Goal: Task Accomplishment & Management: Complete application form

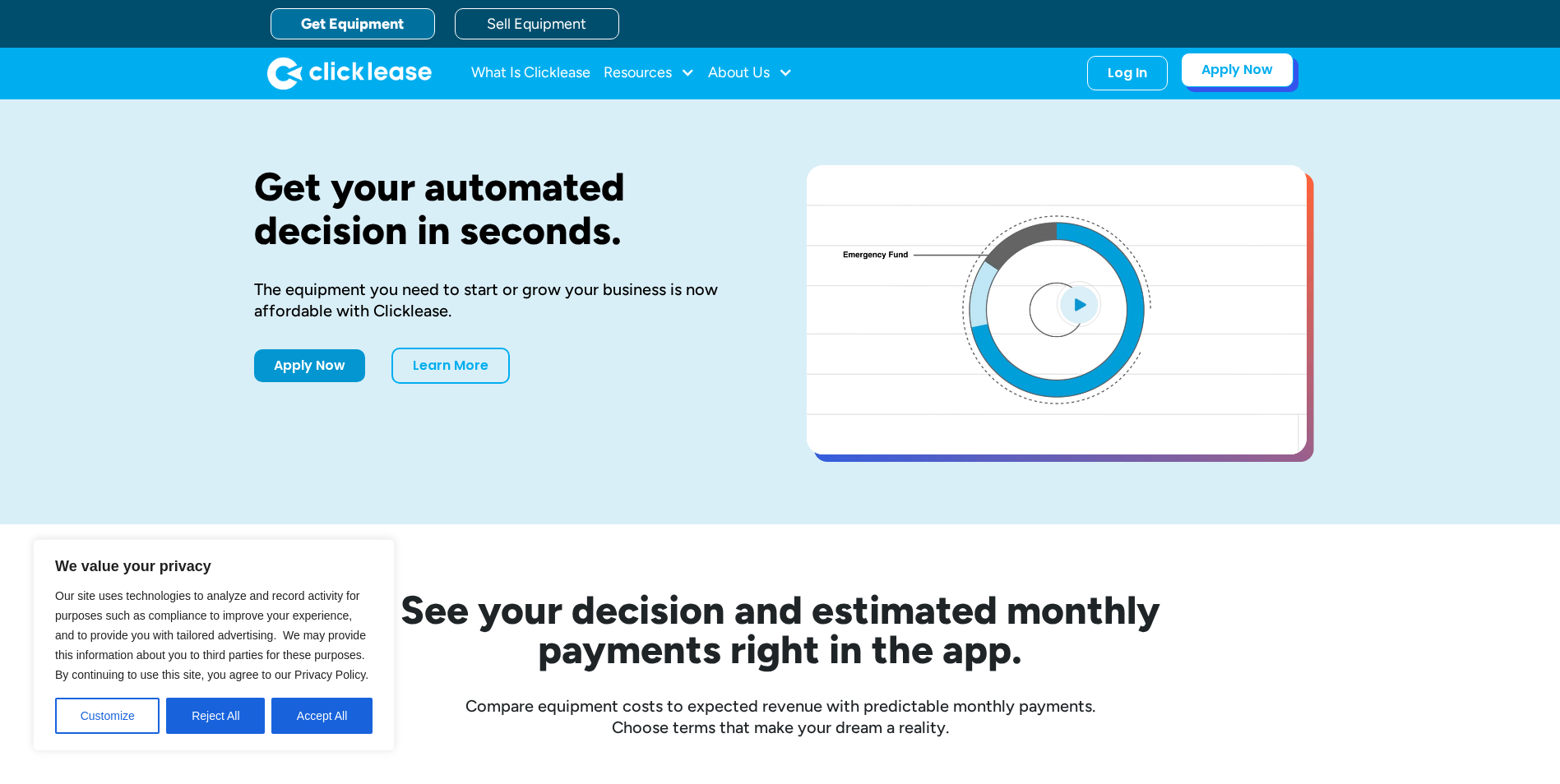
click at [1248, 85] on link "Apply Now" at bounding box center [1237, 70] width 113 height 35
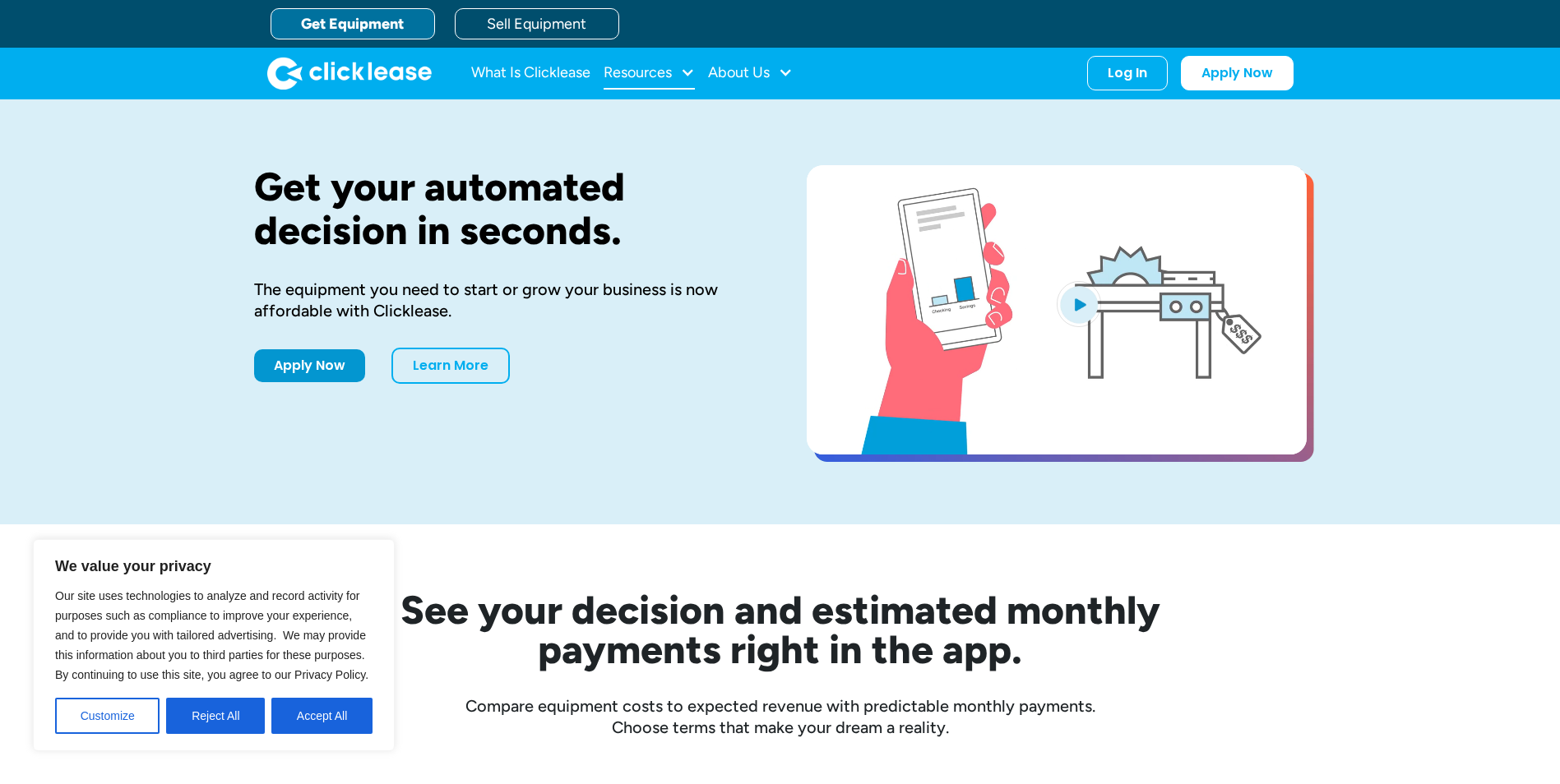
click at [660, 81] on div "Resources" at bounding box center [649, 73] width 91 height 33
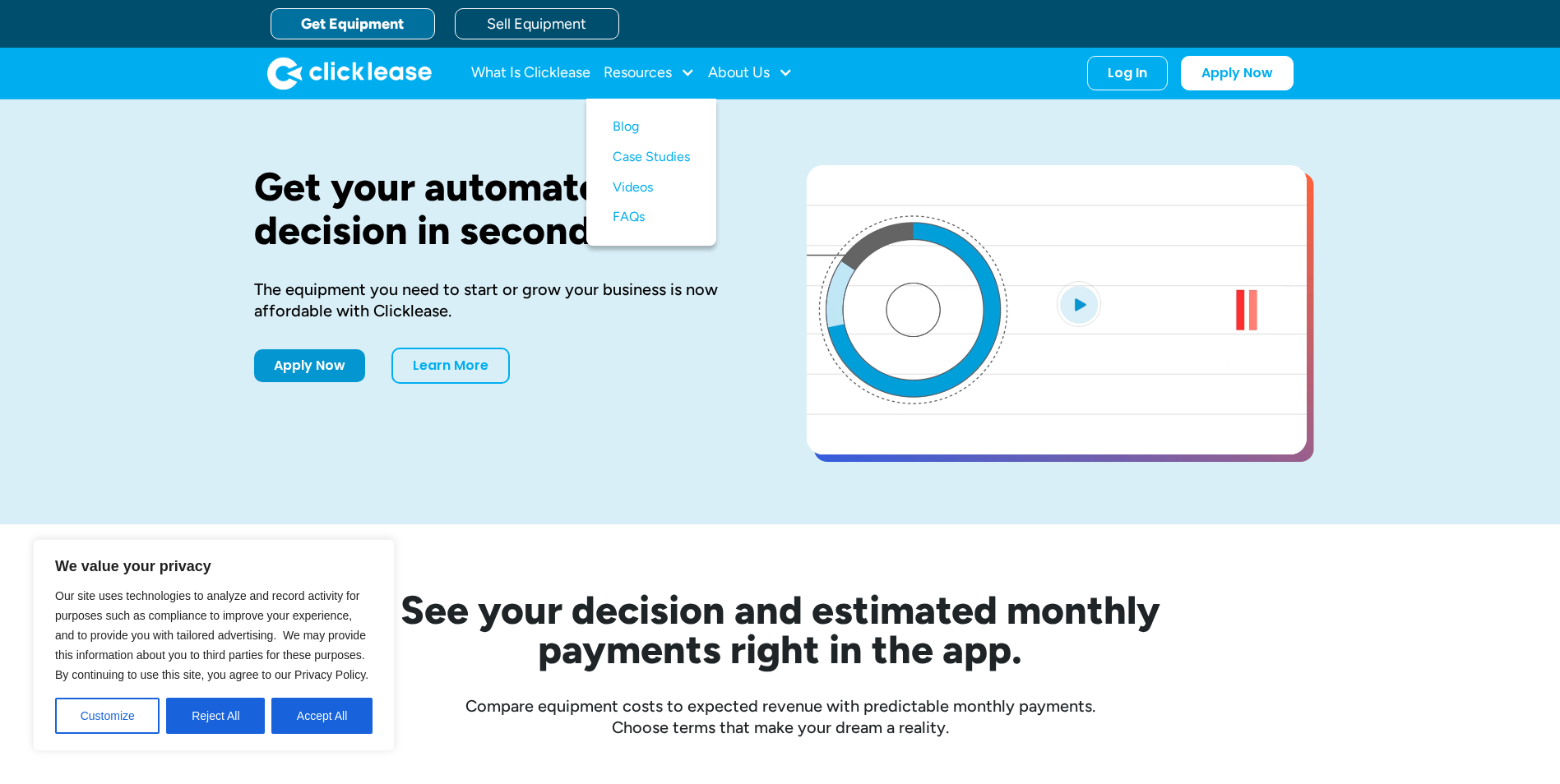
click at [766, 133] on div "Get your automated decision in seconds. The equipment you need to start or grow…" at bounding box center [780, 311] width 1052 height 425
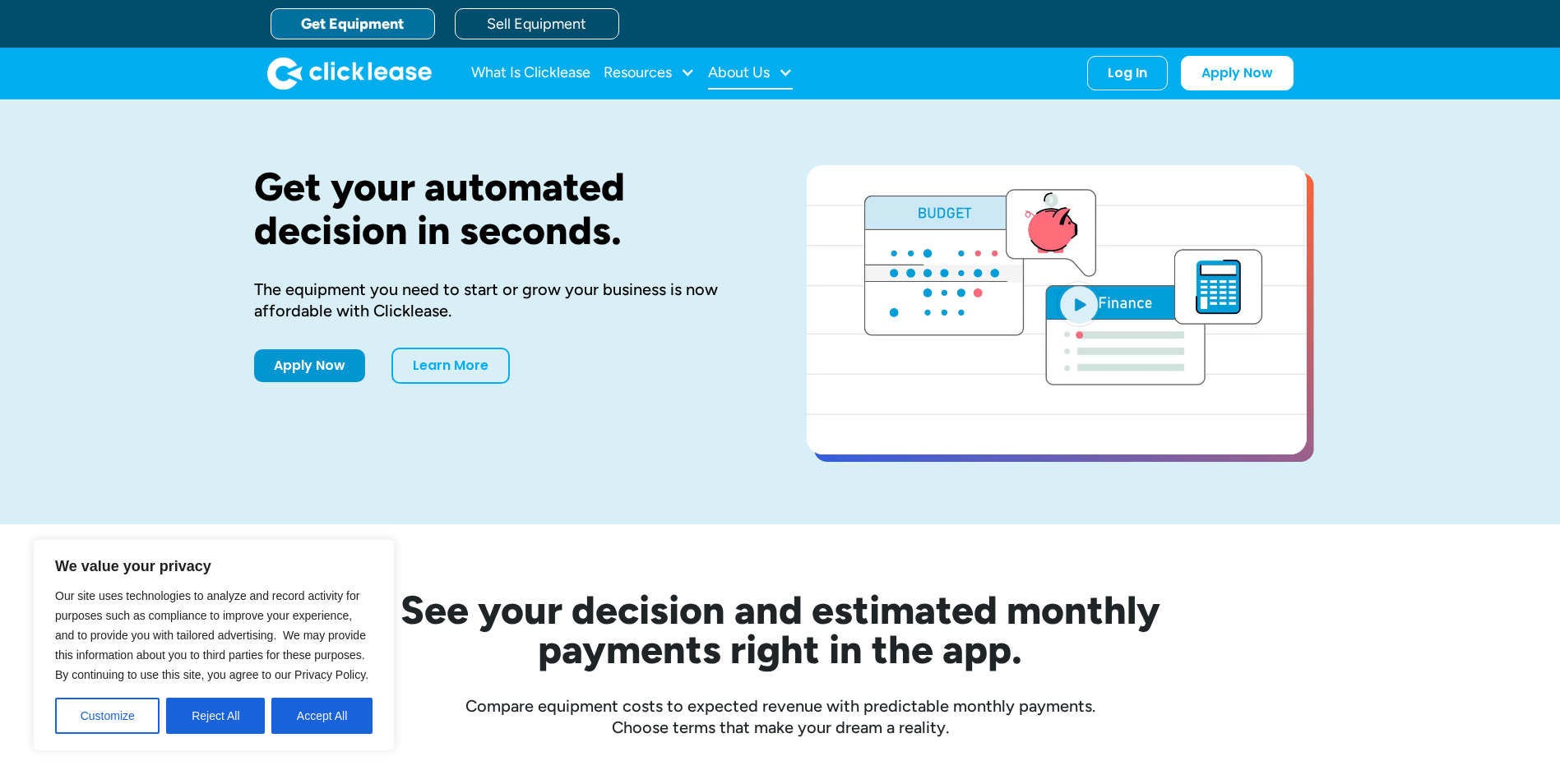
click at [767, 86] on div "About Us" at bounding box center [750, 73] width 85 height 33
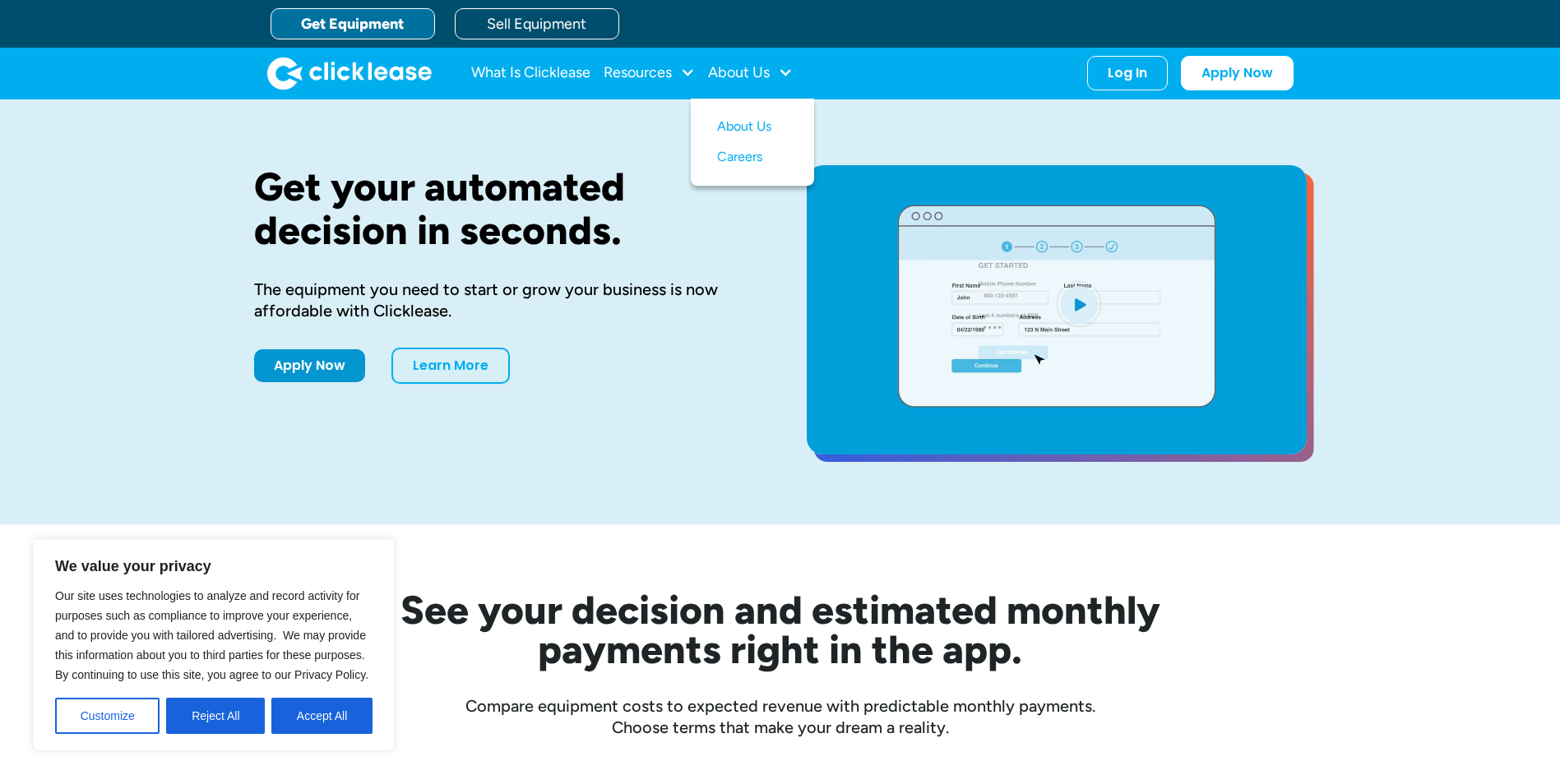
click at [543, 166] on h1 "Get your automated decision in seconds." at bounding box center [504, 209] width 500 height 87
